Goal: Task Accomplishment & Management: Use online tool/utility

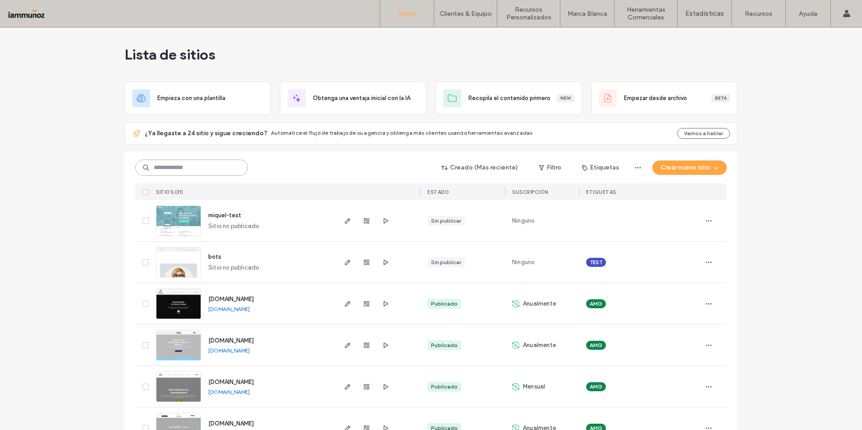
click at [190, 170] on input at bounding box center [191, 168] width 113 height 16
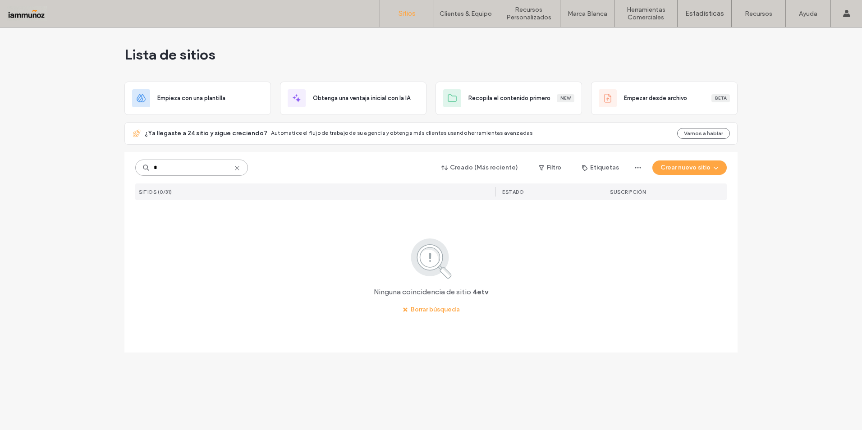
type input "*"
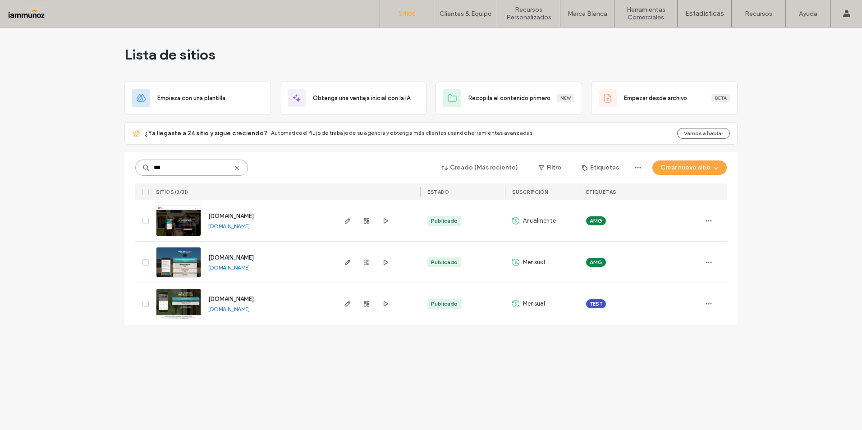
type input "***"
click at [176, 267] on img at bounding box center [178, 278] width 44 height 61
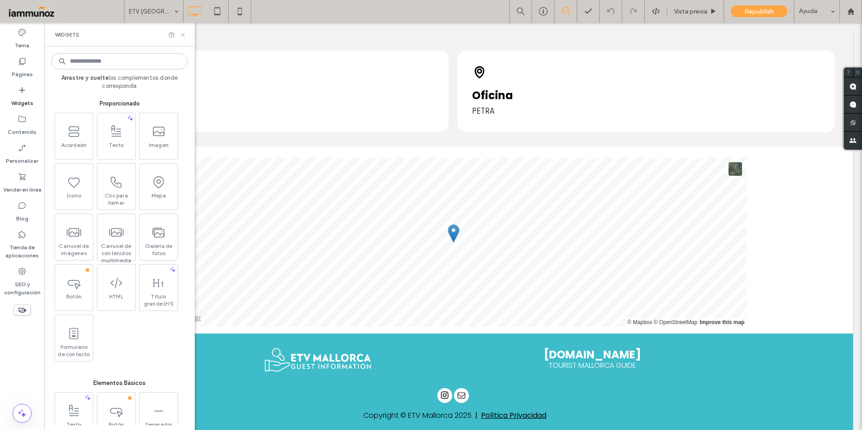
click at [183, 34] on use at bounding box center [183, 35] width 4 height 4
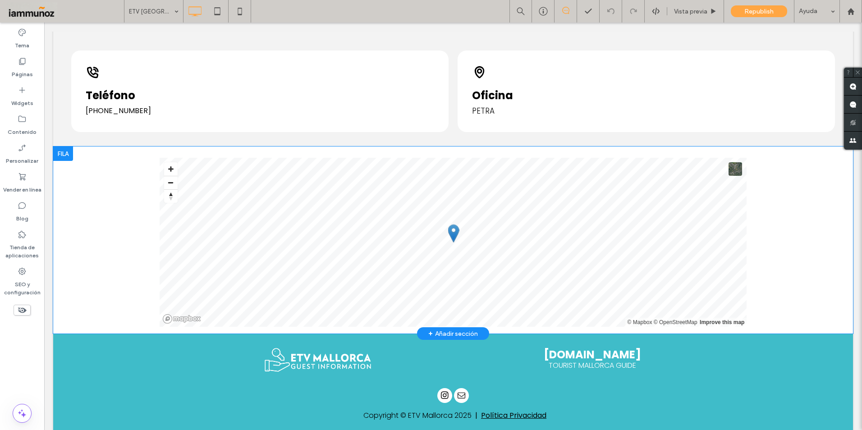
click at [455, 329] on div "+ Añadir sección" at bounding box center [453, 334] width 50 height 10
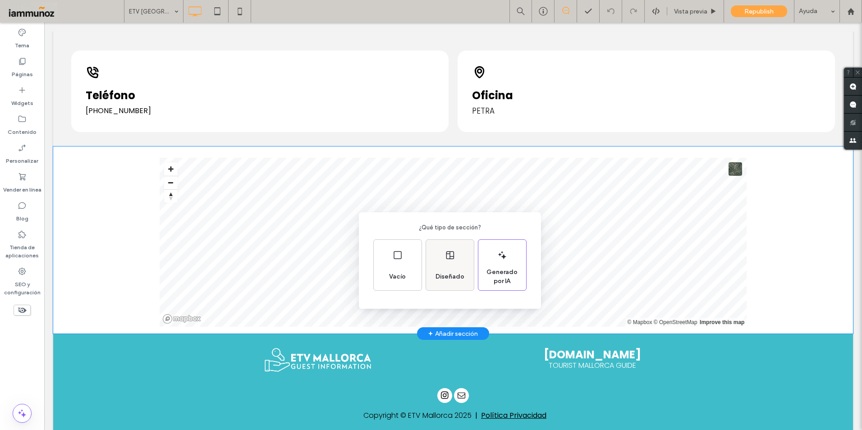
click at [458, 268] on div "Diseñado" at bounding box center [450, 277] width 36 height 20
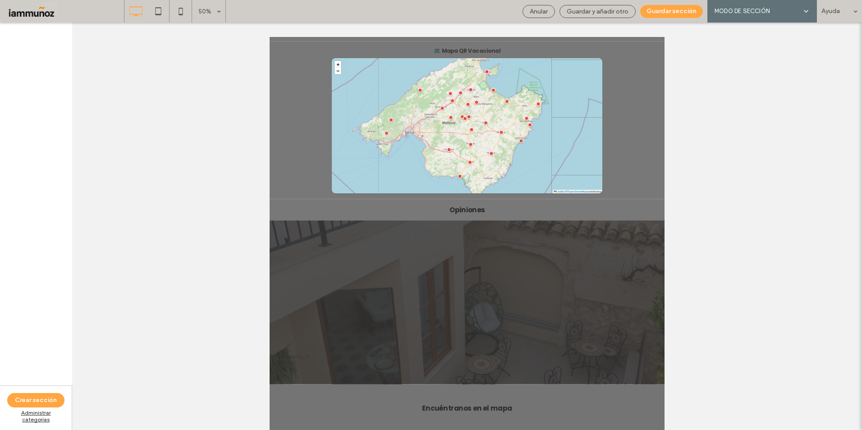
scroll to position [1884, 0]
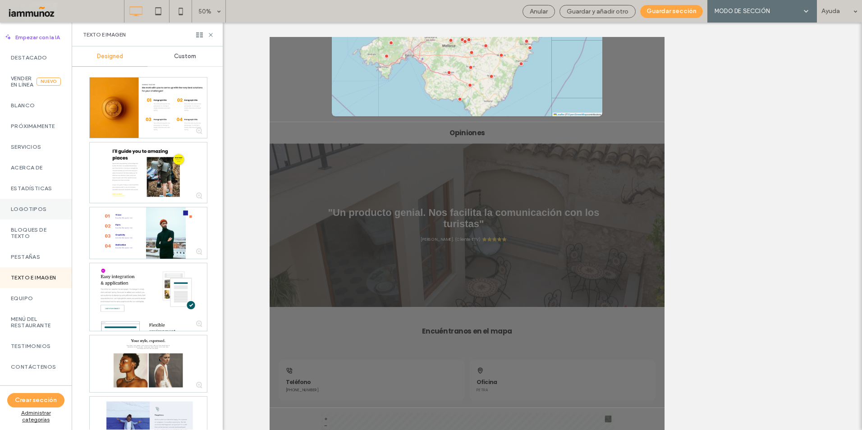
click at [28, 211] on div "Logotipos" at bounding box center [36, 209] width 72 height 21
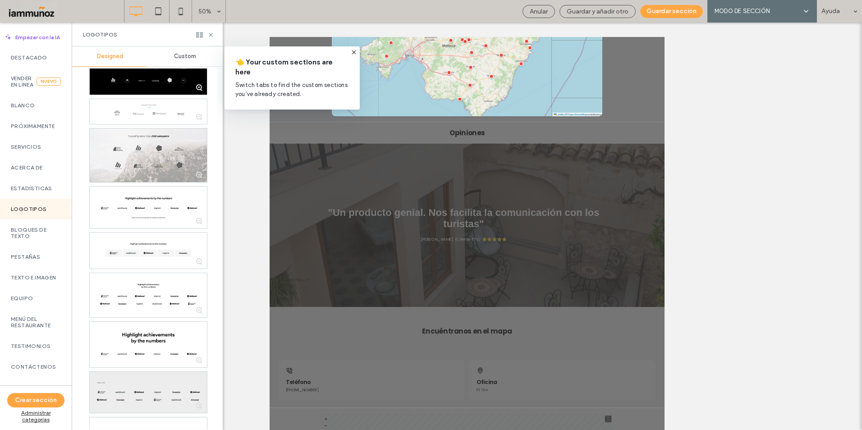
scroll to position [180, 0]
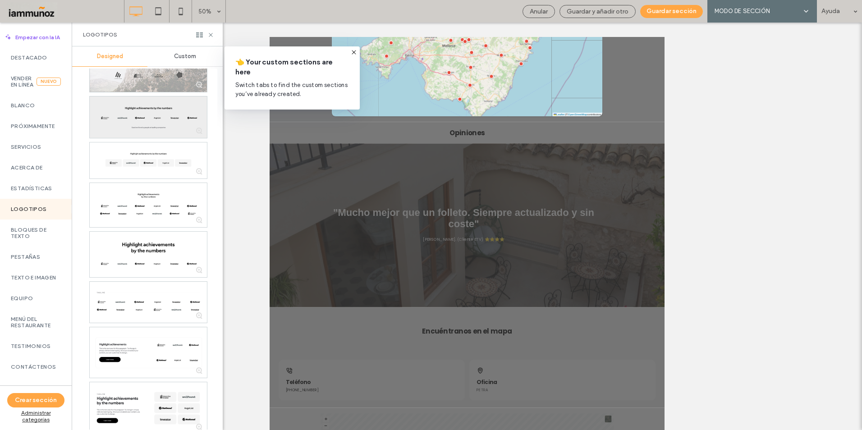
click at [176, 124] on div at bounding box center [148, 116] width 117 height 41
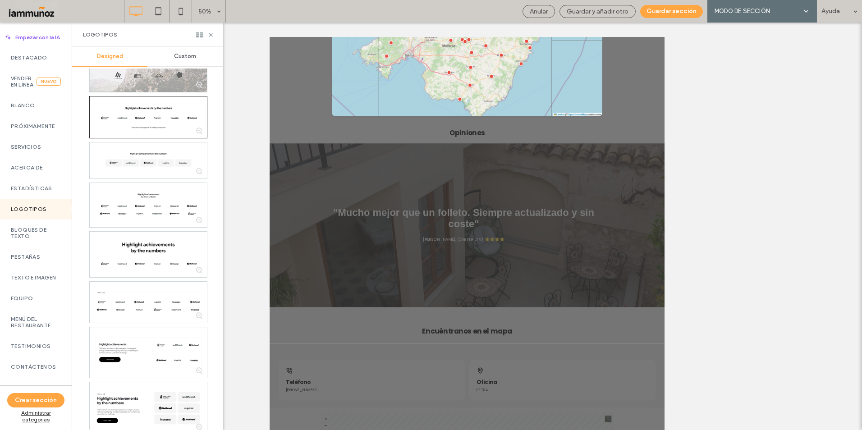
scroll to position [1945, 0]
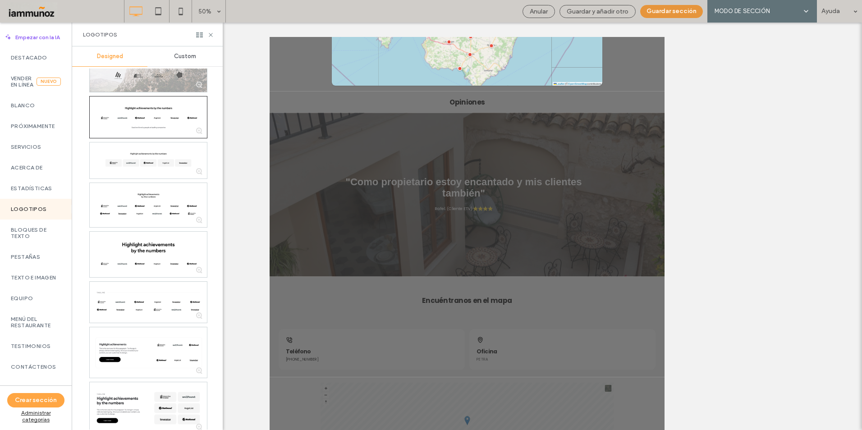
click at [683, 13] on button "Guardar sección" at bounding box center [671, 11] width 63 height 13
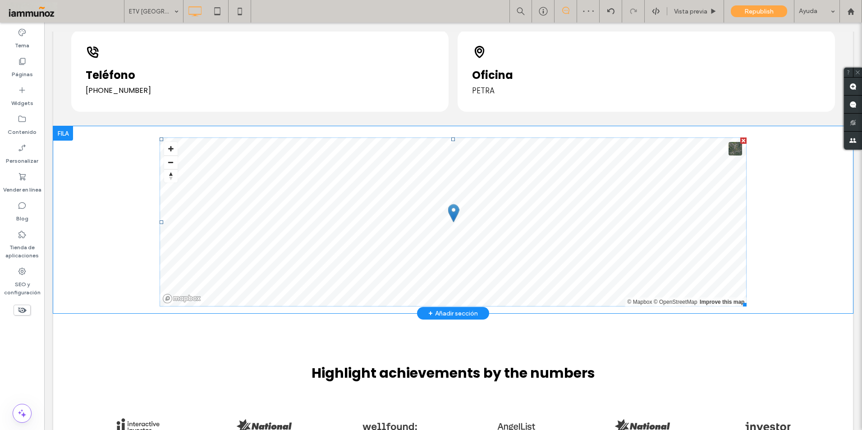
scroll to position [2666, 0]
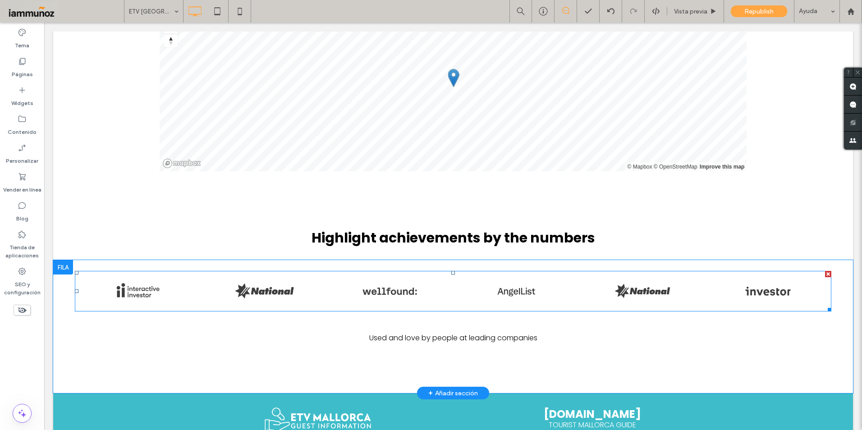
click at [313, 281] on link at bounding box center [263, 291] width 133 height 43
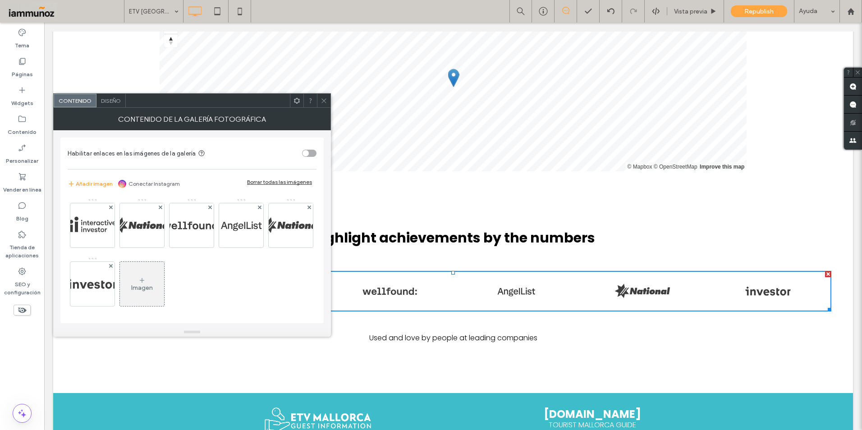
click at [268, 183] on div "Borrar todas las imágenes" at bounding box center [279, 182] width 65 height 7
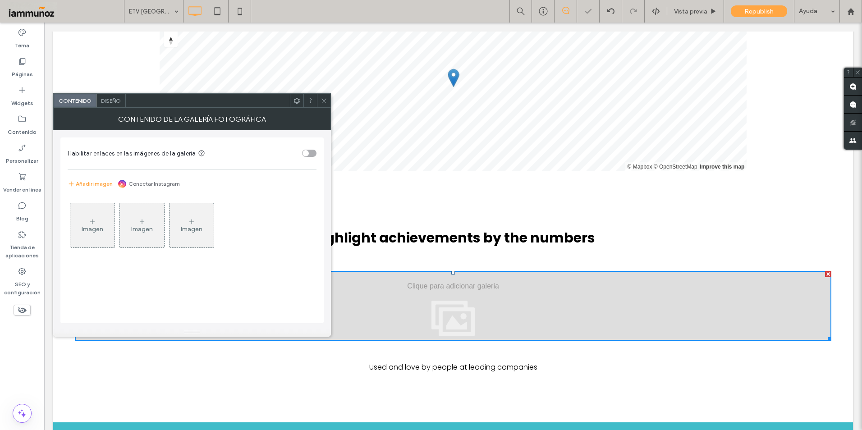
click at [91, 221] on use at bounding box center [92, 221] width 5 height 5
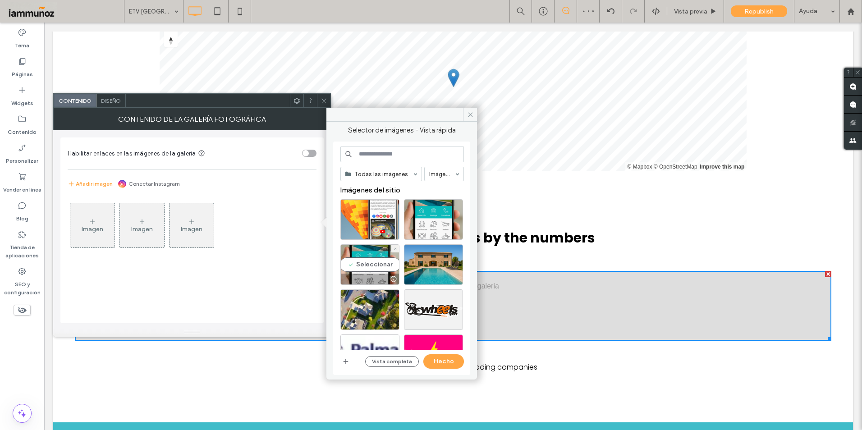
scroll to position [90, 0]
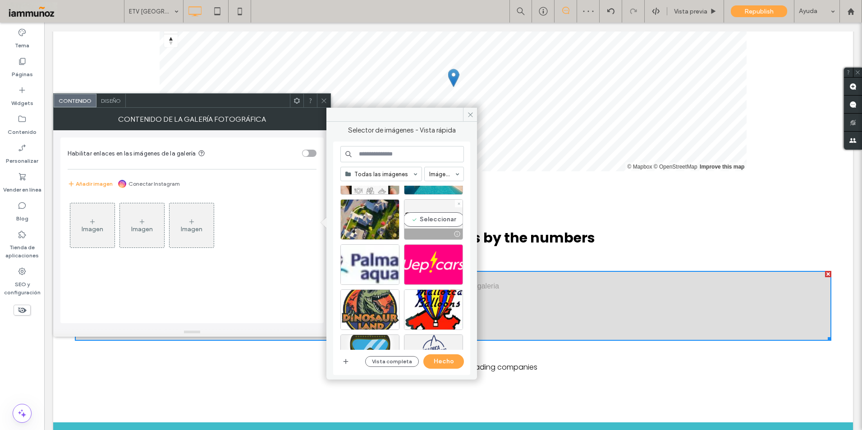
click at [445, 223] on div "Seleccionar" at bounding box center [433, 219] width 59 height 41
click at [386, 264] on div "Seleccionar" at bounding box center [369, 264] width 59 height 41
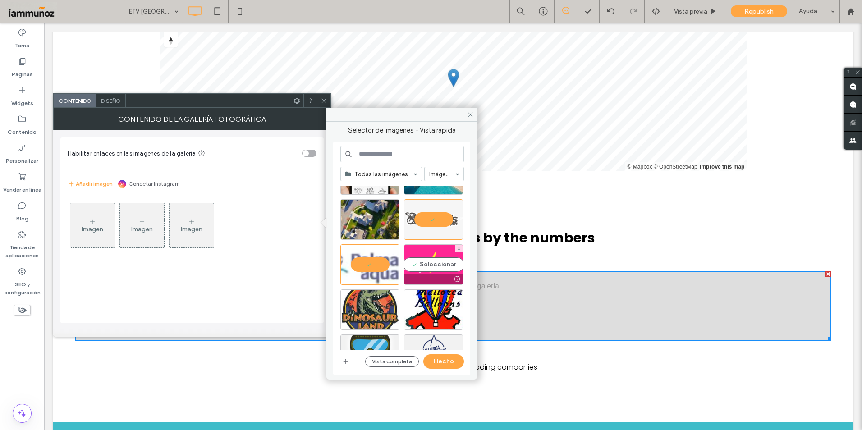
click at [422, 265] on div "Seleccionar" at bounding box center [433, 264] width 59 height 41
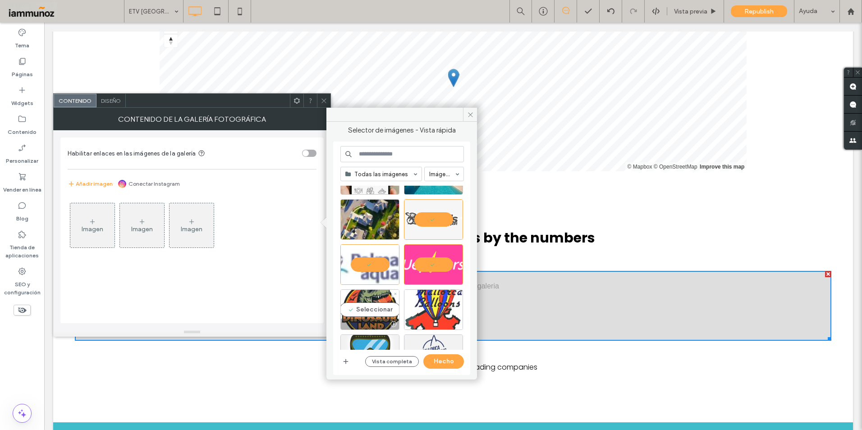
drag, startPoint x: 379, startPoint y: 298, endPoint x: 425, endPoint y: 301, distance: 46.5
click at [380, 298] on div "Seleccionar" at bounding box center [369, 309] width 59 height 41
click at [427, 301] on div "Seleccionar" at bounding box center [433, 309] width 59 height 41
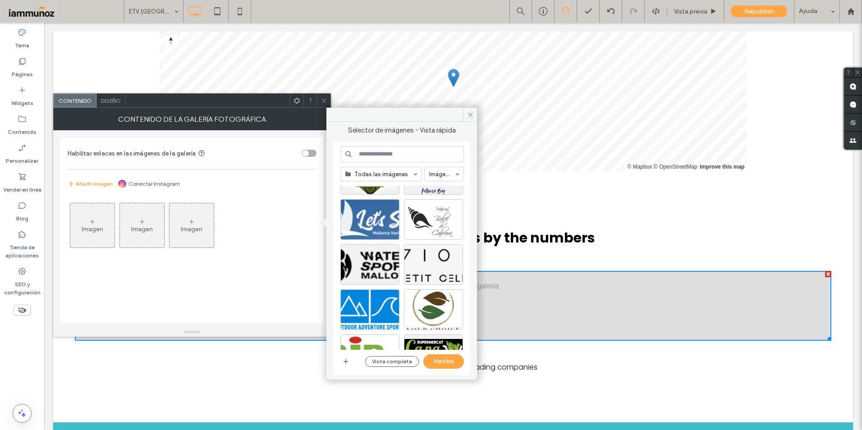
scroll to position [135, 0]
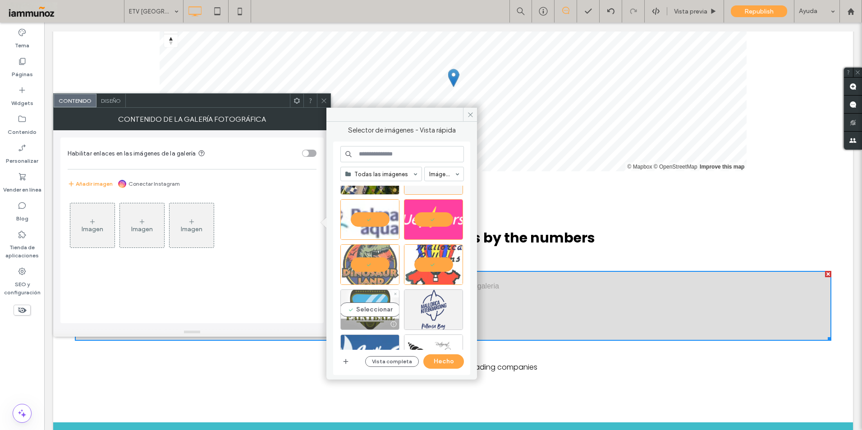
click at [372, 302] on div "Seleccionar" at bounding box center [369, 309] width 59 height 41
click at [429, 303] on div "Seleccionar" at bounding box center [433, 309] width 59 height 41
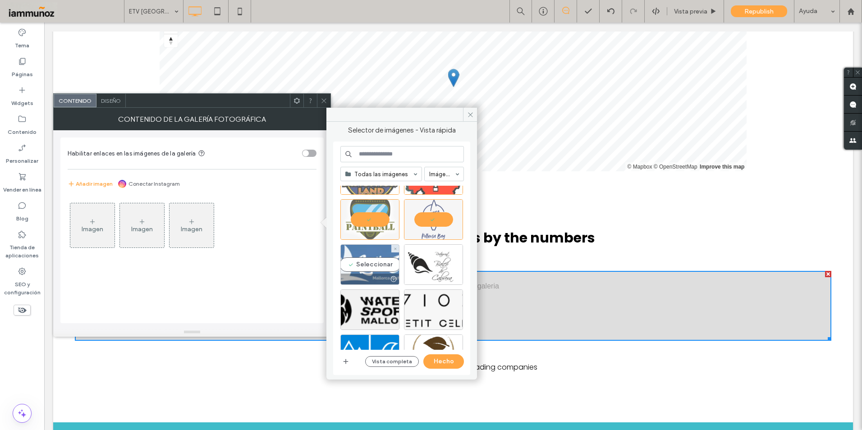
click at [377, 265] on div "Seleccionar" at bounding box center [369, 264] width 59 height 41
click at [433, 268] on div at bounding box center [433, 264] width 59 height 41
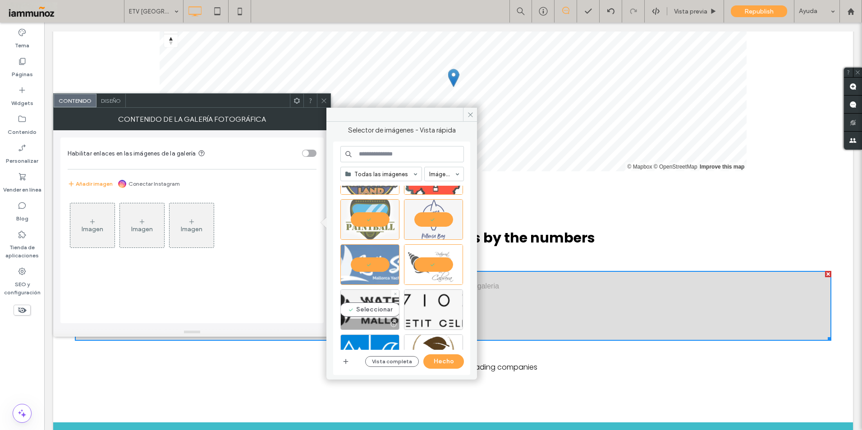
click at [375, 305] on div "Seleccionar" at bounding box center [369, 309] width 59 height 41
click at [420, 306] on div "Seleccionar" at bounding box center [433, 309] width 59 height 41
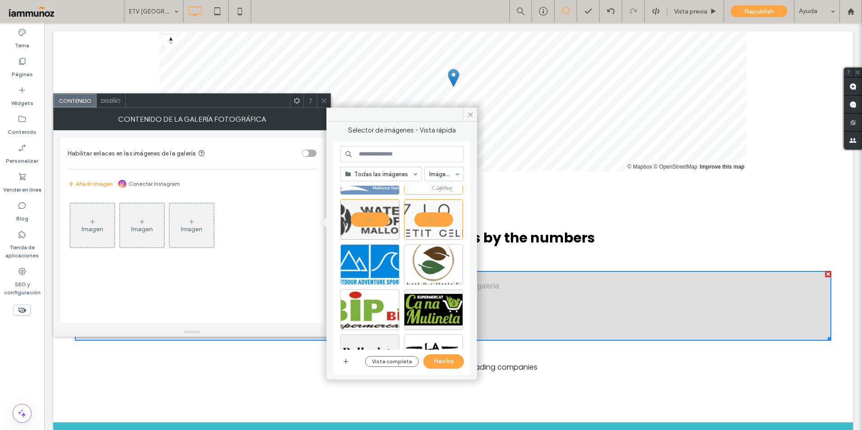
scroll to position [361, 0]
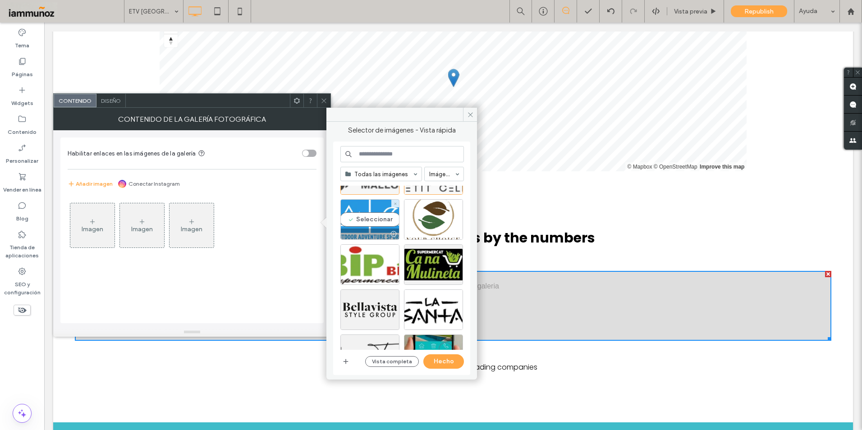
click at [369, 230] on div at bounding box center [370, 234] width 58 height 11
click at [425, 230] on div at bounding box center [433, 234] width 58 height 11
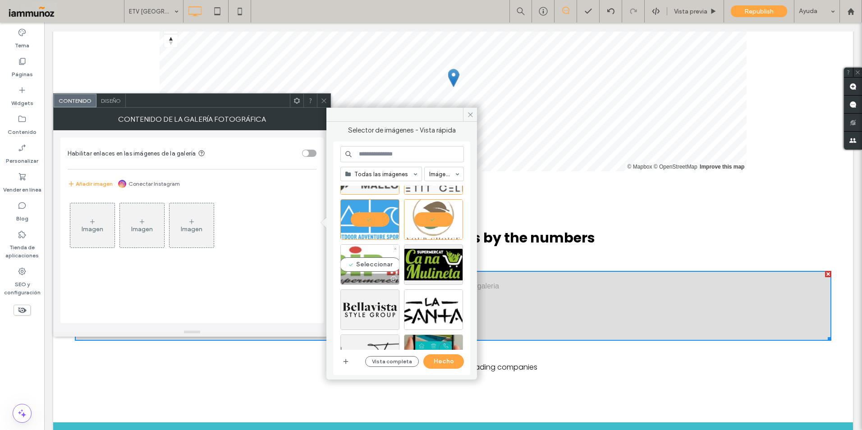
click at [382, 260] on div "Seleccionar" at bounding box center [369, 264] width 59 height 41
click at [427, 261] on div at bounding box center [433, 264] width 59 height 41
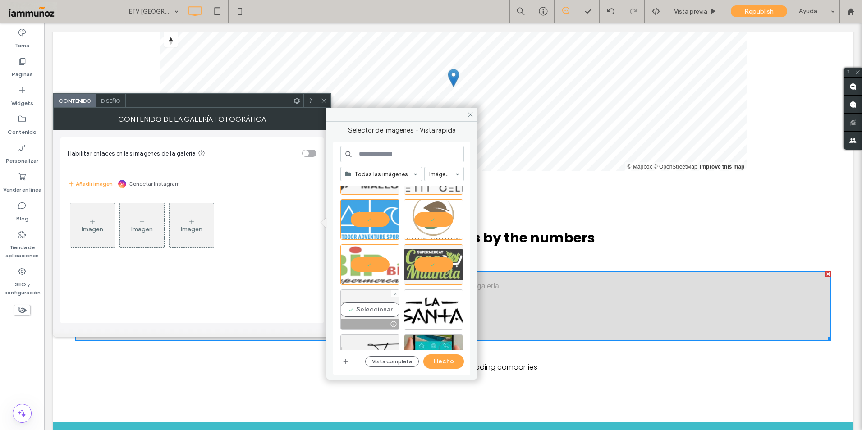
click at [380, 297] on div "Seleccionar" at bounding box center [369, 309] width 59 height 41
click at [424, 304] on div "Seleccionar" at bounding box center [433, 309] width 59 height 41
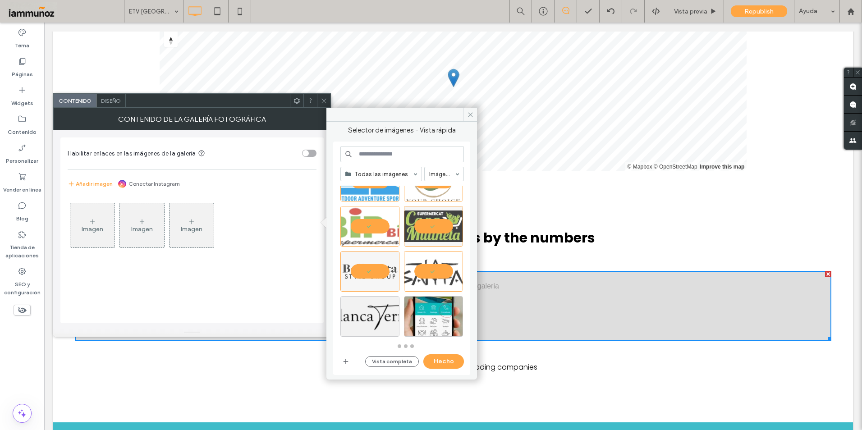
scroll to position [399, 0]
click at [367, 307] on div "Seleccionar" at bounding box center [369, 316] width 59 height 41
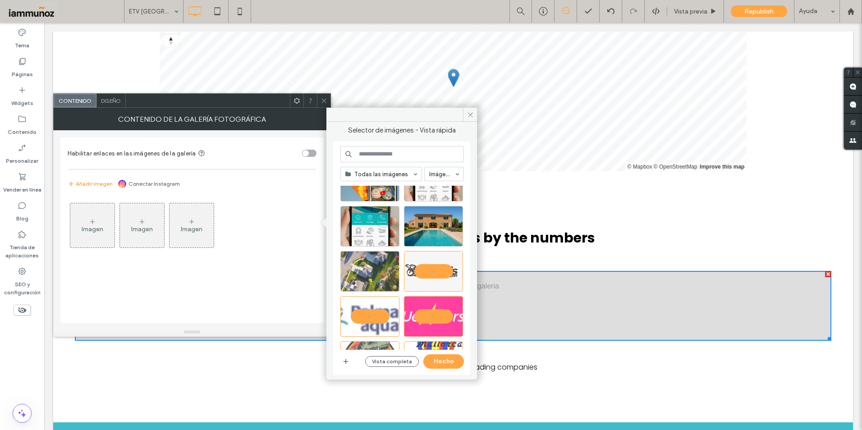
scroll to position [0, 0]
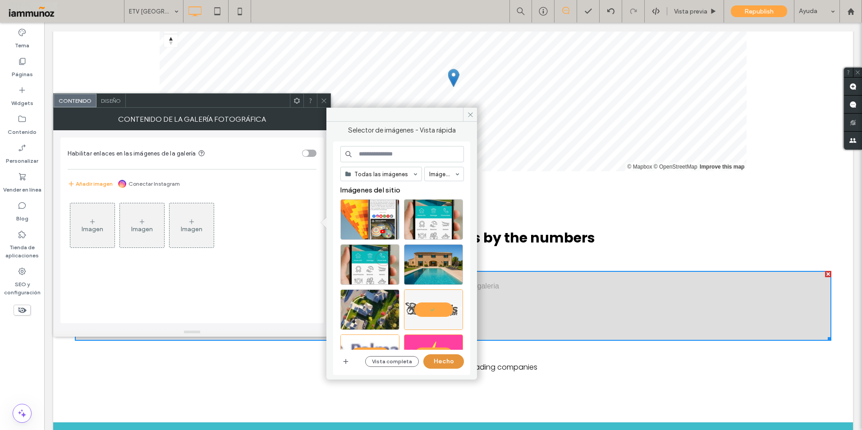
click at [450, 362] on button "Hecho" at bounding box center [443, 361] width 41 height 14
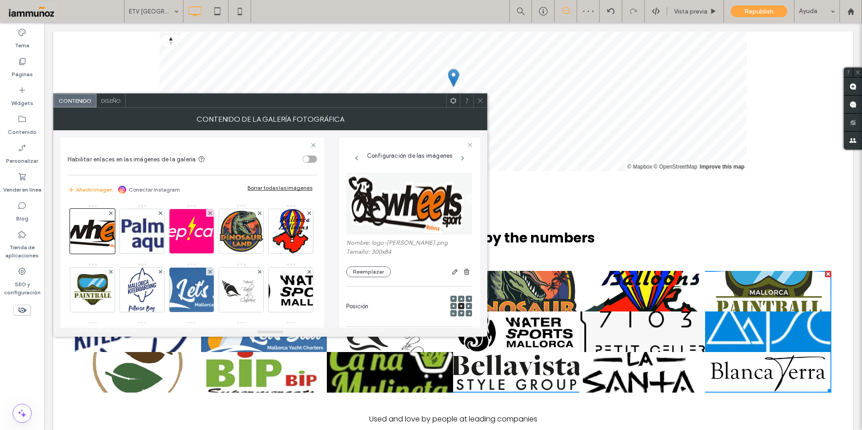
click at [113, 103] on span "Diseño" at bounding box center [111, 100] width 20 height 7
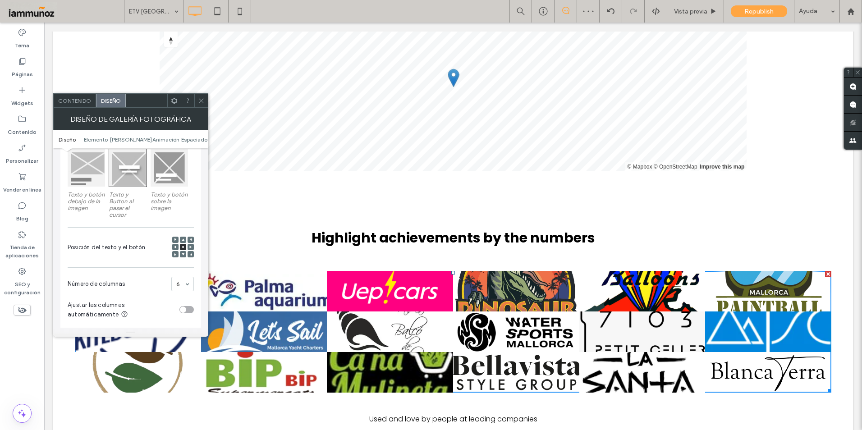
scroll to position [180, 0]
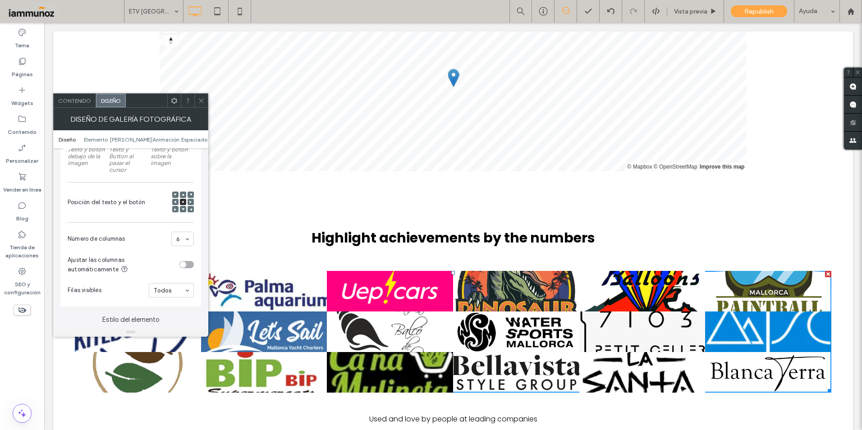
click at [185, 265] on div "toggle" at bounding box center [183, 265] width 6 height 6
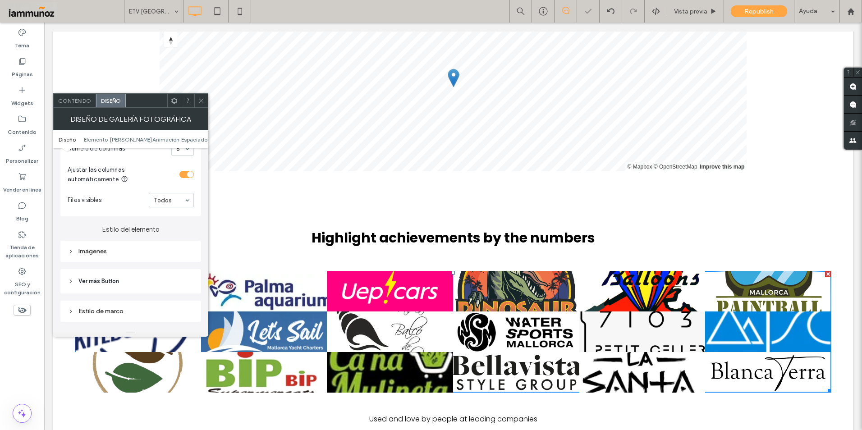
click at [104, 252] on div "Imágenes" at bounding box center [131, 252] width 126 height 8
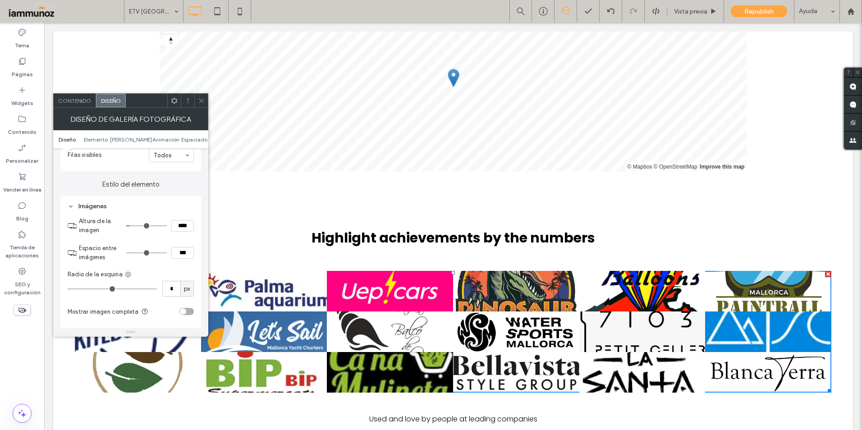
scroll to position [225, 0]
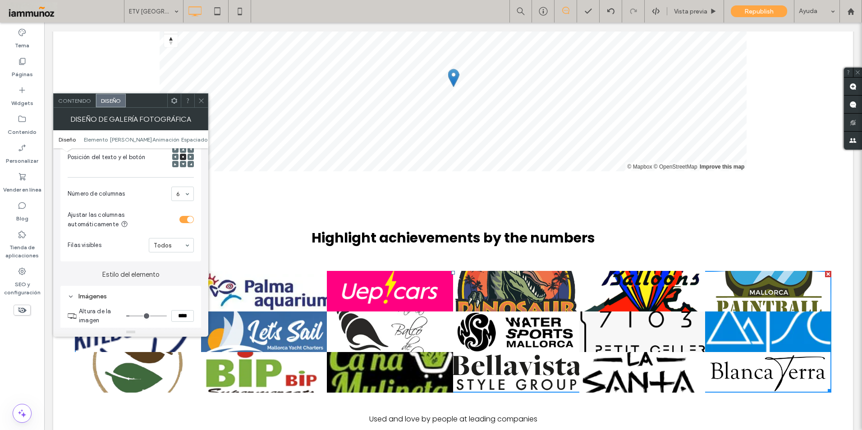
click at [185, 220] on div "toggle" at bounding box center [186, 219] width 14 height 7
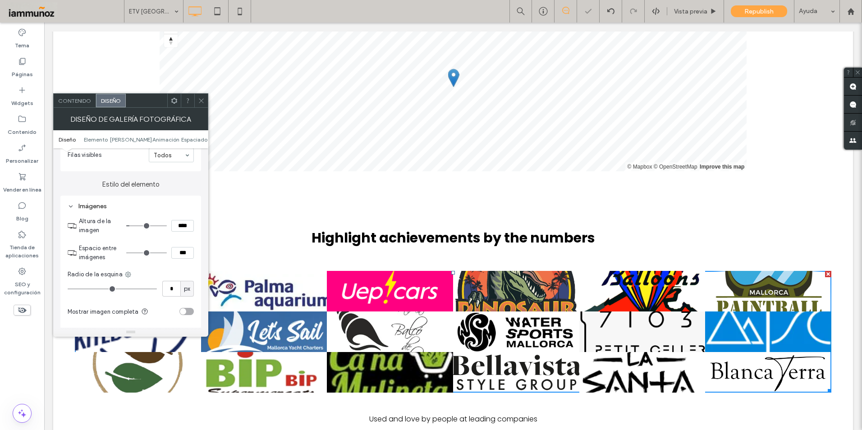
scroll to position [406, 0]
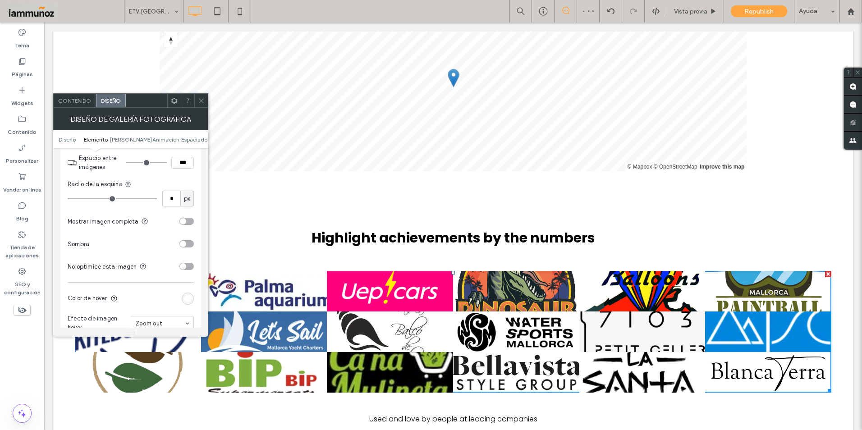
click at [184, 224] on div "toggle" at bounding box center [183, 221] width 6 height 6
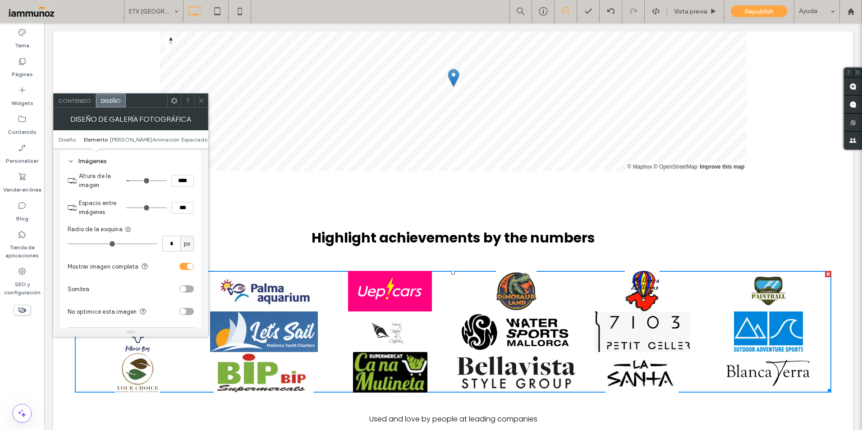
scroll to position [316, 0]
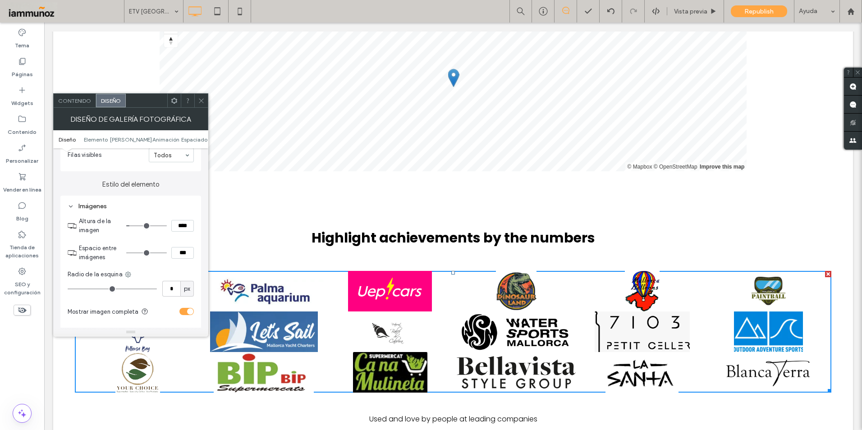
type input "*"
type input "***"
type input "*"
type input "***"
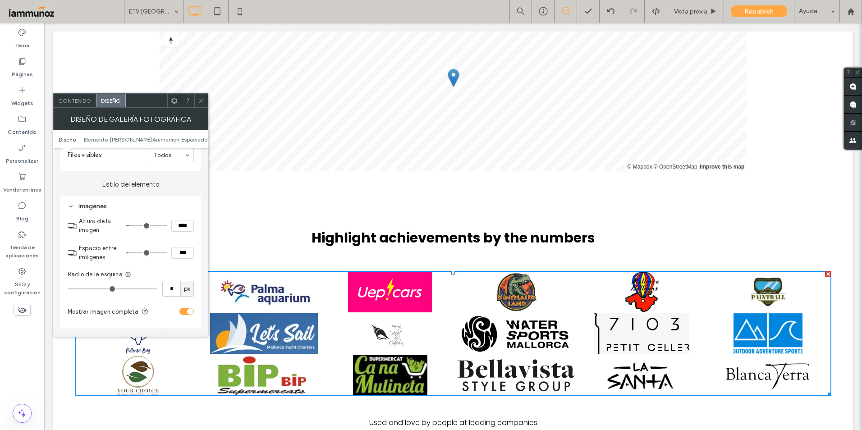
type input "*"
type input "***"
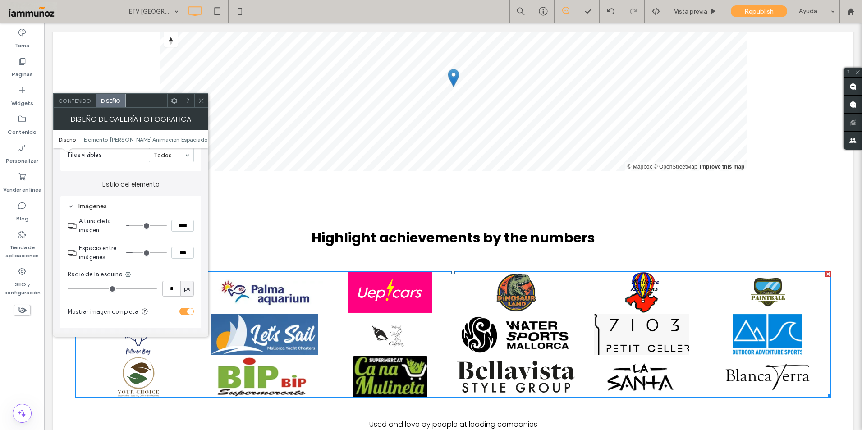
type input "*"
type input "***"
type input "*"
type input "***"
type input "*"
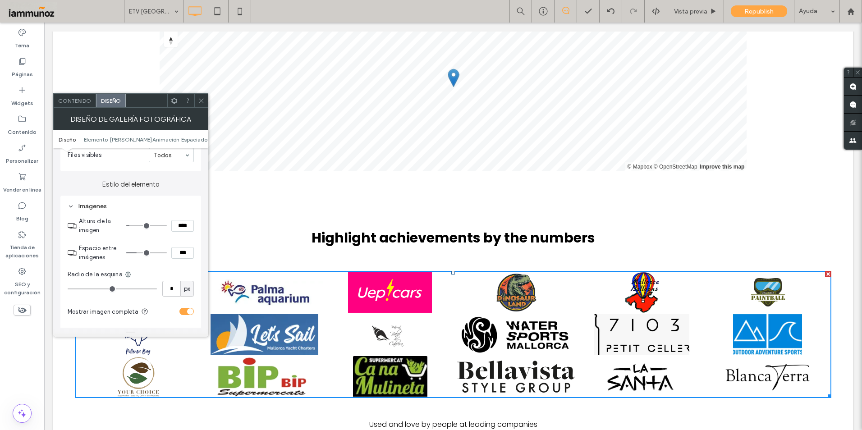
type input "***"
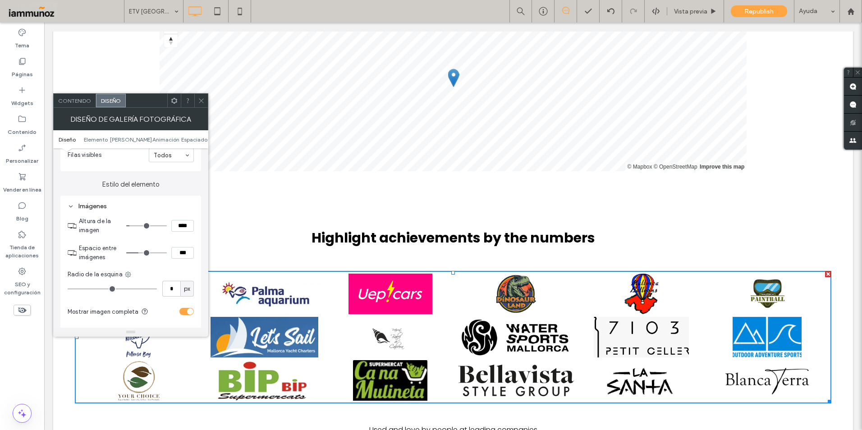
type input "*"
type input "***"
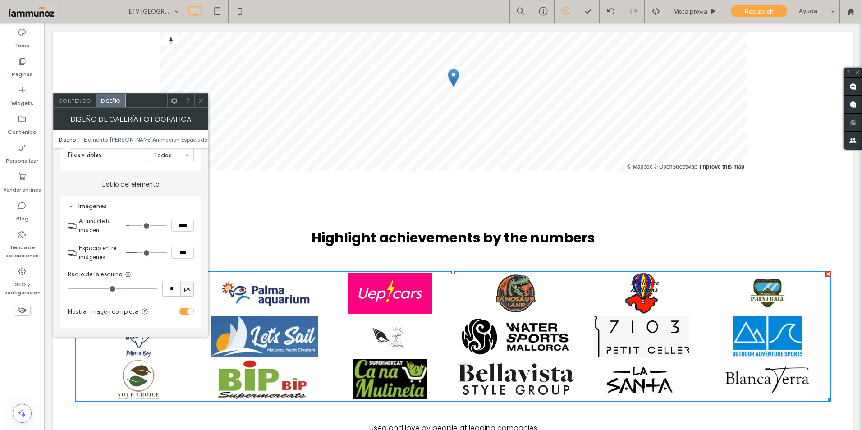
drag, startPoint x: 130, startPoint y: 252, endPoint x: 138, endPoint y: 252, distance: 7.7
type input "*"
click at [138, 252] on input "range" at bounding box center [146, 252] width 41 height 1
click at [201, 101] on use at bounding box center [201, 100] width 5 height 5
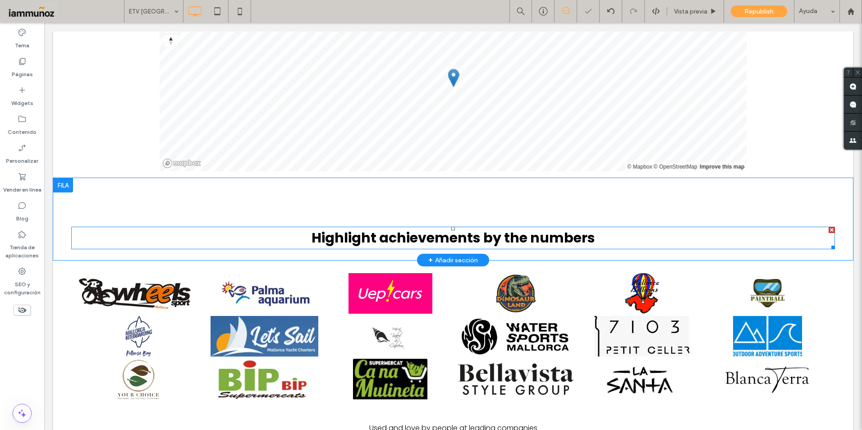
click at [481, 230] on span "Highlight achievements by the numbers" at bounding box center [454, 237] width 284 height 19
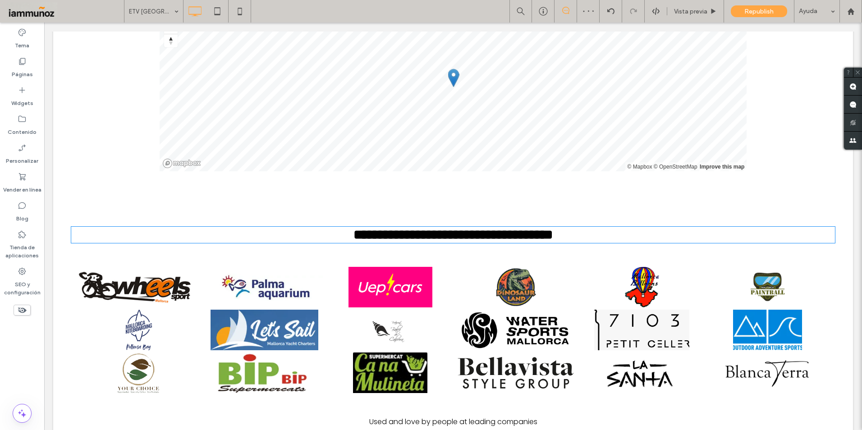
type input "*******"
type input "**"
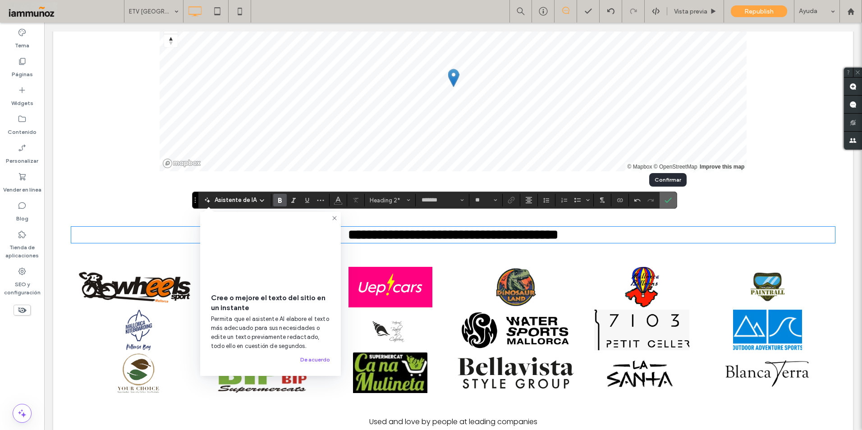
click at [668, 196] on span "Confirmar" at bounding box center [667, 200] width 4 height 16
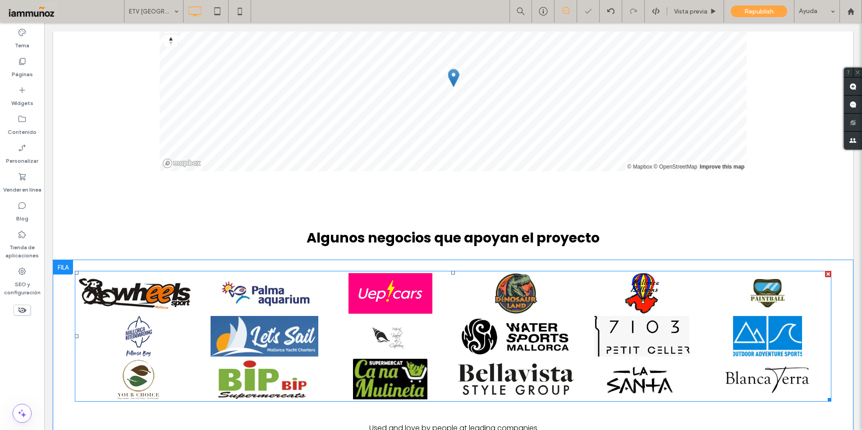
scroll to position [2711, 0]
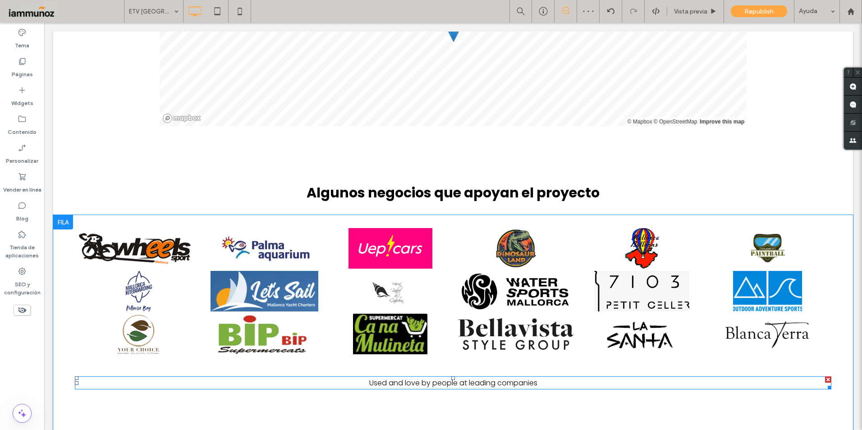
click at [825, 376] on div at bounding box center [828, 379] width 6 height 6
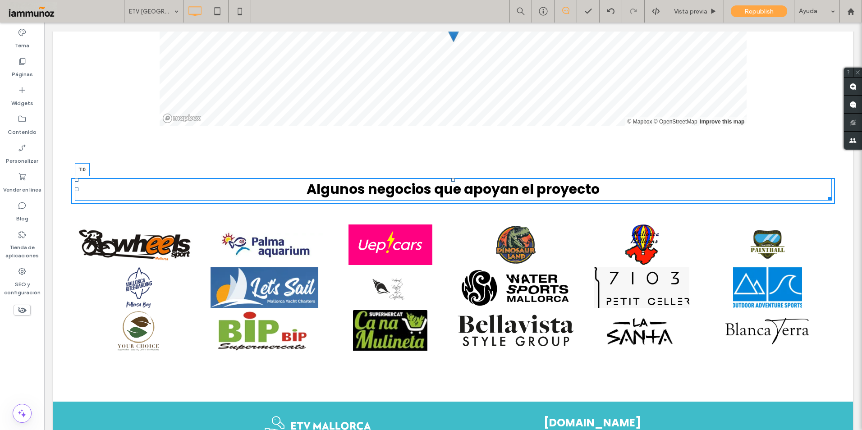
drag, startPoint x: 450, startPoint y: 171, endPoint x: 494, endPoint y: 190, distance: 48.3
click at [451, 178] on div at bounding box center [453, 180] width 4 height 4
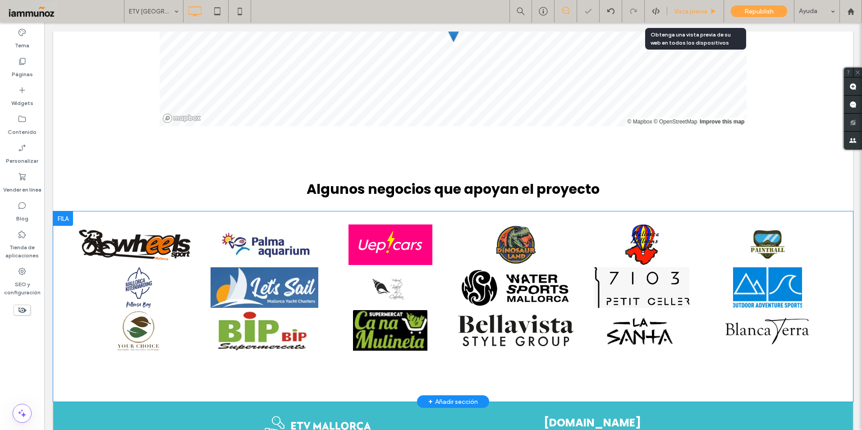
click at [685, 8] on span "Vista previa" at bounding box center [690, 12] width 33 height 8
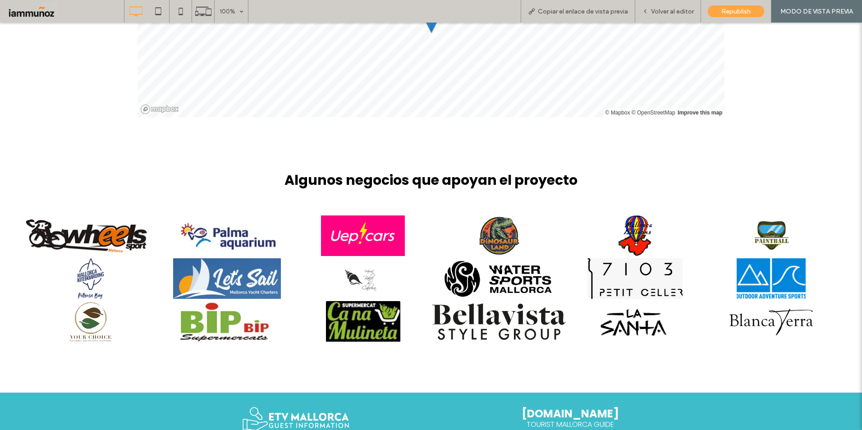
scroll to position [2756, 0]
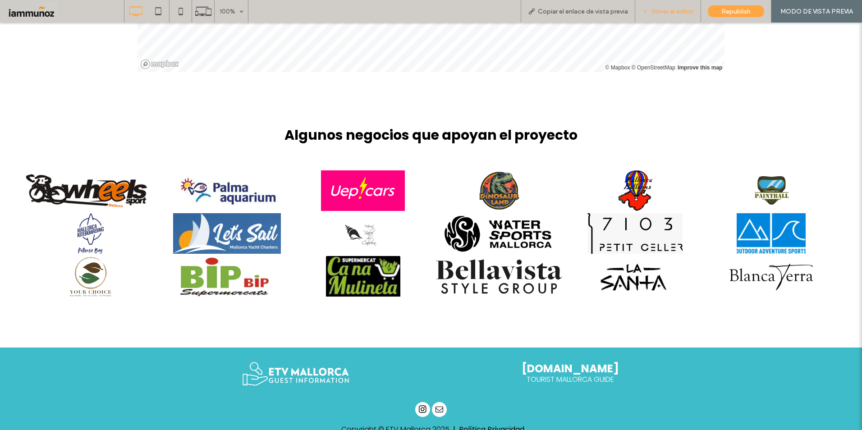
click at [652, 15] on span "Volver al editor" at bounding box center [672, 12] width 43 height 8
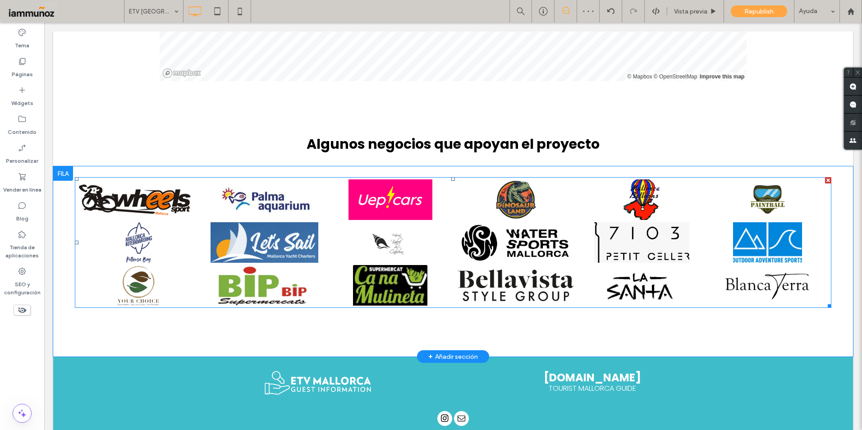
click at [576, 208] on link at bounding box center [641, 200] width 131 height 43
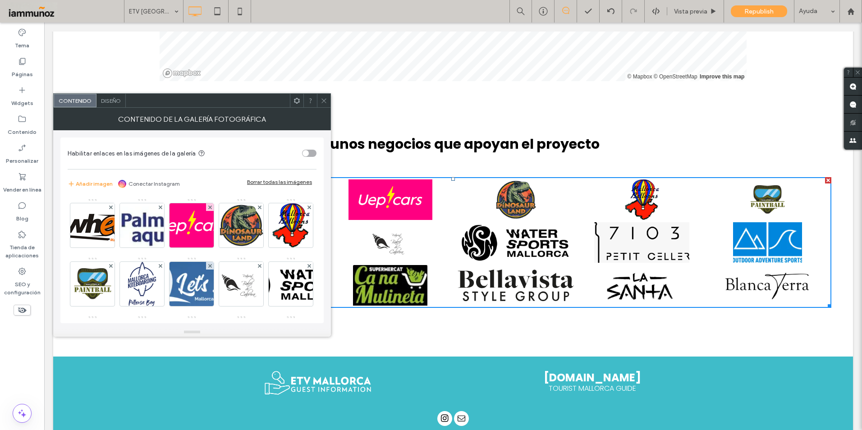
click at [113, 105] on div "Diseño" at bounding box center [110, 101] width 29 height 14
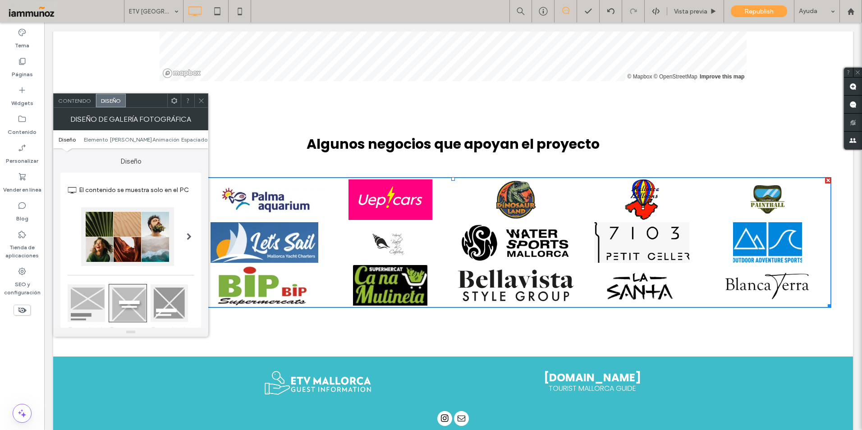
click at [73, 106] on div "Contenido" at bounding box center [75, 101] width 42 height 14
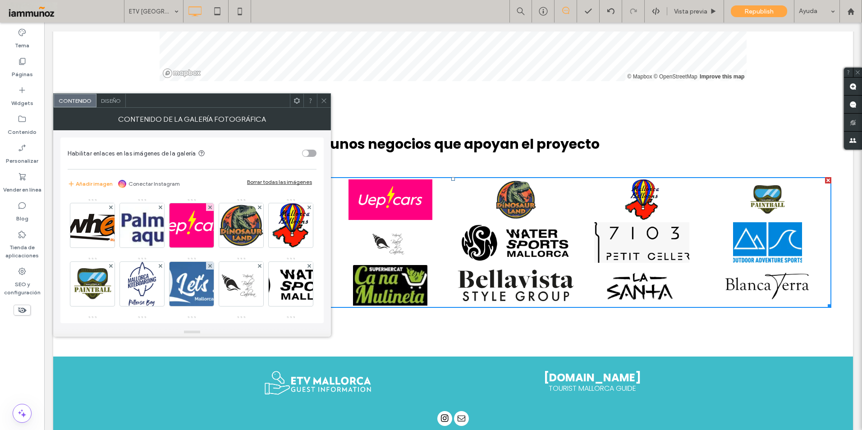
drag, startPoint x: 312, startPoint y: 154, endPoint x: 311, endPoint y: 138, distance: 15.8
click at [312, 154] on div "toggle" at bounding box center [309, 153] width 14 height 7
click at [324, 101] on use at bounding box center [323, 100] width 5 height 5
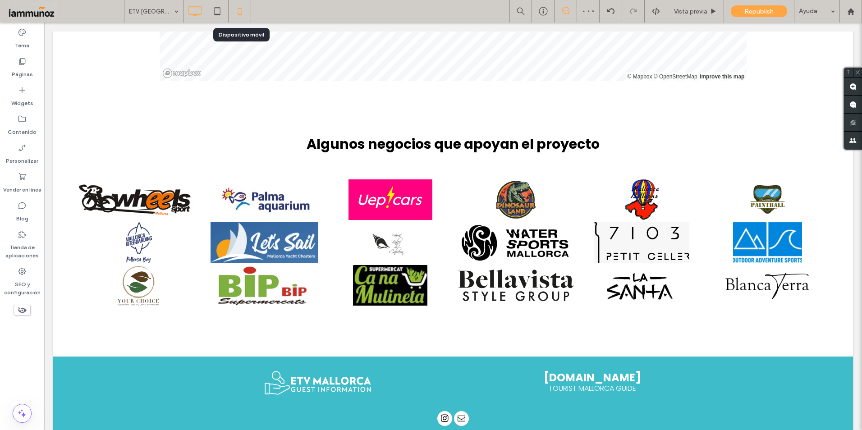
click at [242, 14] on icon at bounding box center [240, 11] width 18 height 18
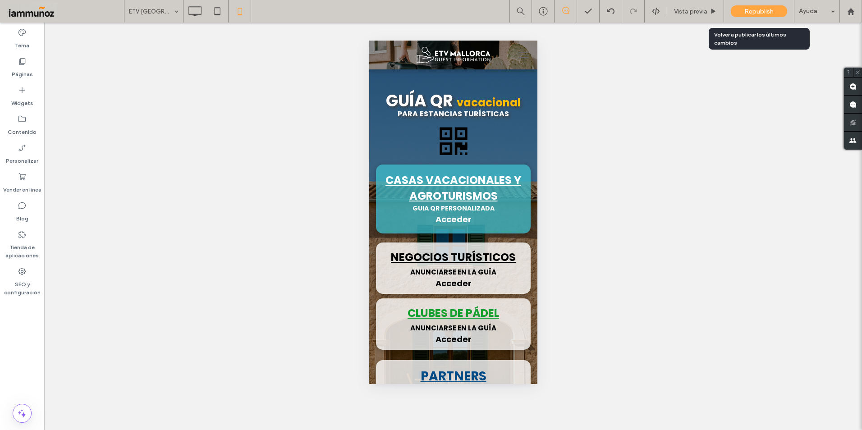
click at [745, 12] on span "Republish" at bounding box center [758, 12] width 29 height 8
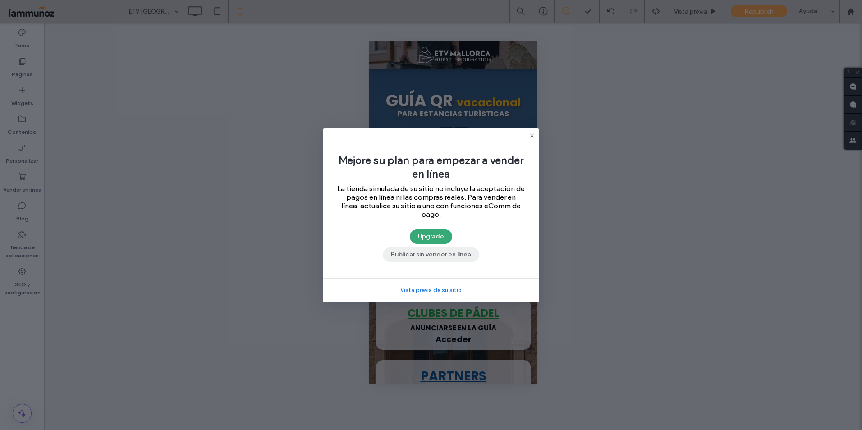
click at [465, 256] on button "Publicar sin vender en línea" at bounding box center [431, 255] width 96 height 14
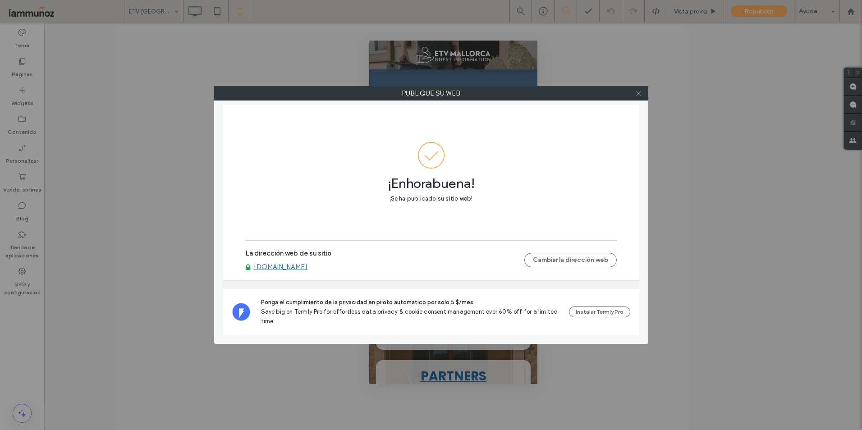
click at [640, 95] on icon at bounding box center [638, 93] width 7 height 7
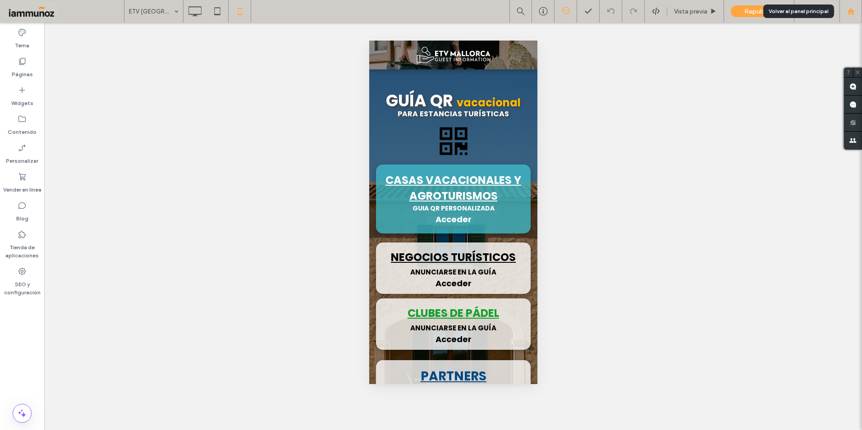
click at [854, 18] on div at bounding box center [851, 11] width 23 height 23
